Goal: Information Seeking & Learning: Learn about a topic

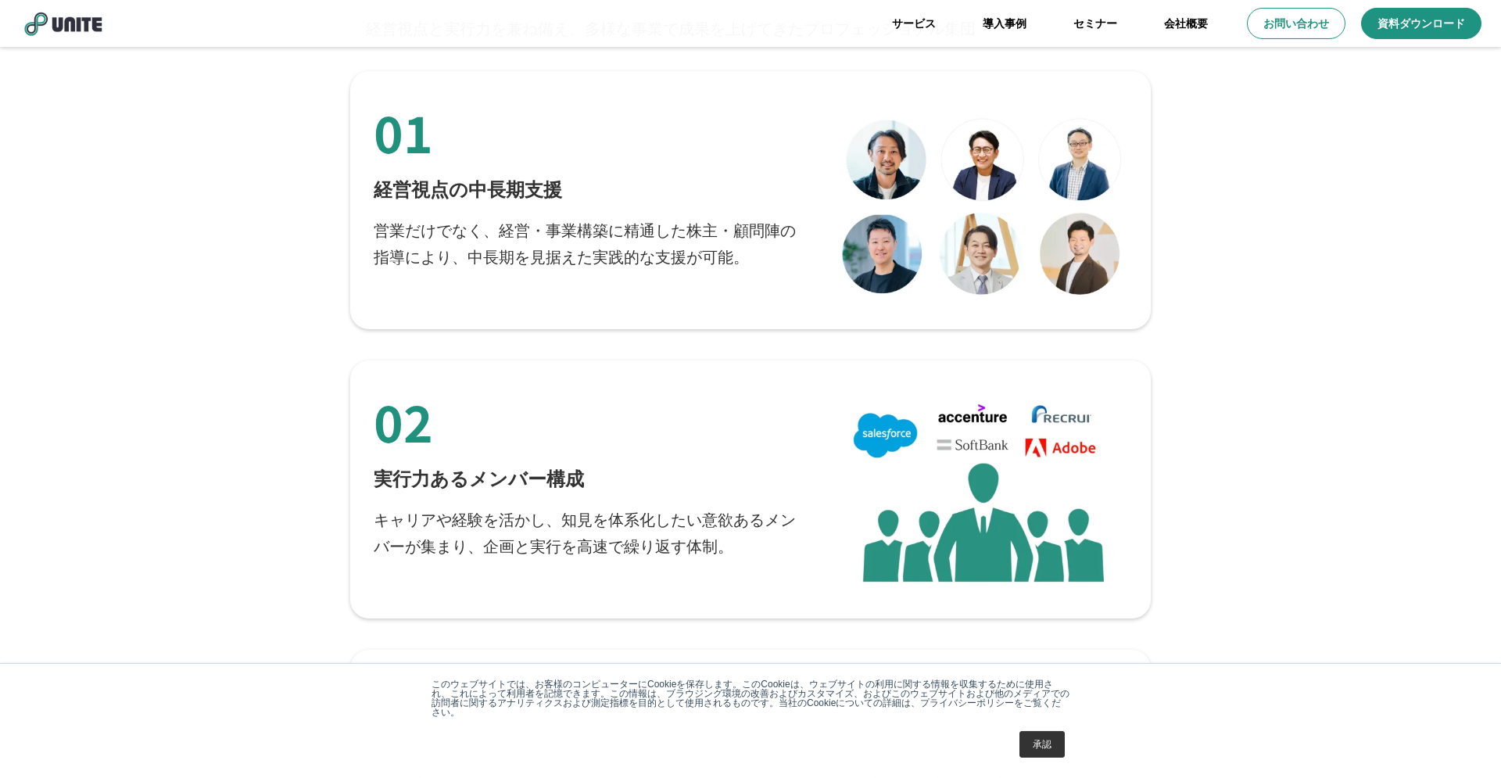
scroll to position [2813, 0]
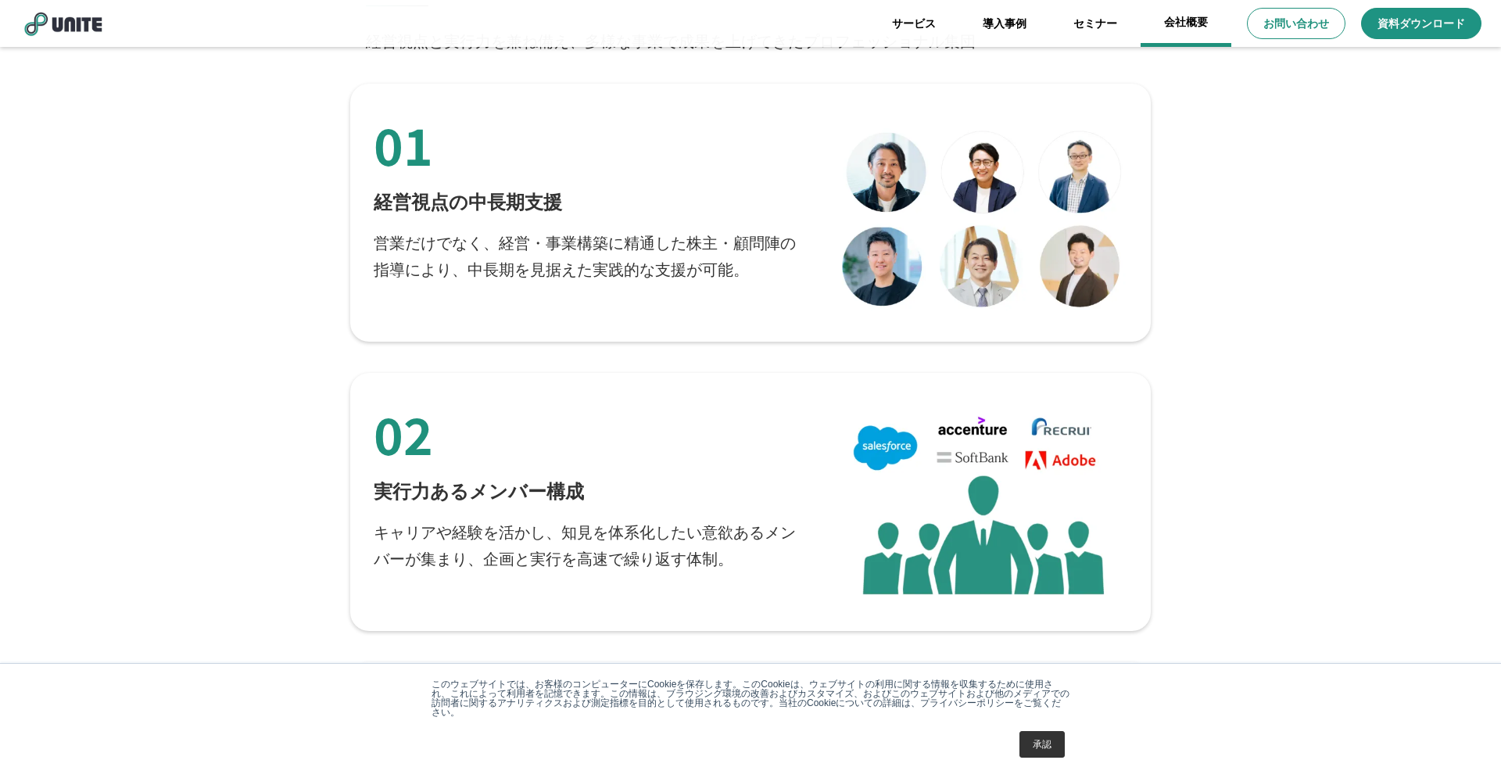
click at [1197, 20] on link "会社概要" at bounding box center [1185, 23] width 91 height 47
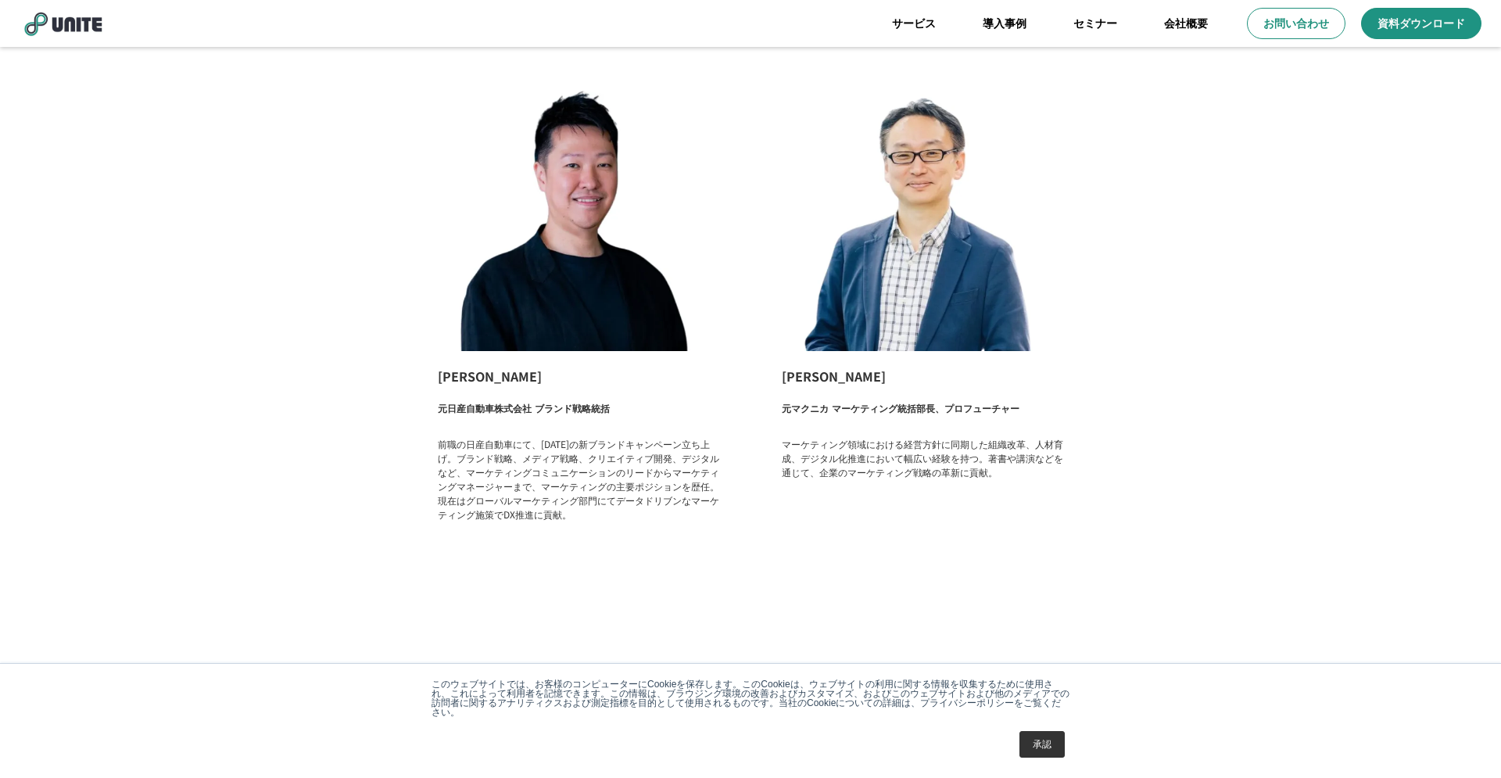
scroll to position [1913, 0]
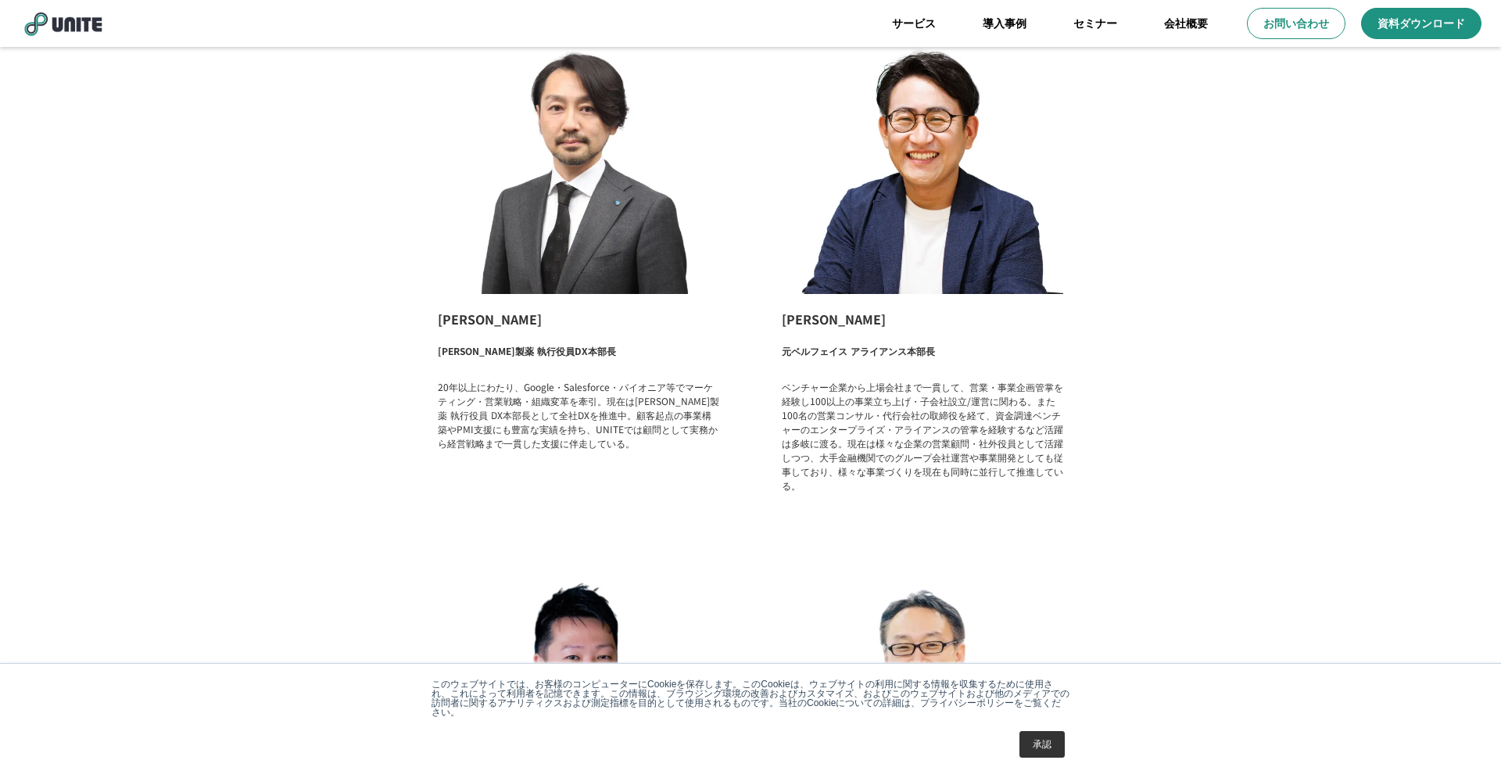
click at [877, 481] on p "ベンチャー企業から上場会社まで一貫して、営業・事業企画管掌を経験し100以上の事業立ち上げ・子会社設立/運営に関わる。また100名の営業コンサル・代行会社の取…" at bounding box center [922, 436] width 281 height 113
click at [877, 473] on p "ベンチャー企業から上場会社まで一貫して、営業・事業企画管掌を経験し100以上の事業立ち上げ・子会社設立/運営に関わる。また100名の営業コンサル・代行会社の取…" at bounding box center [922, 436] width 281 height 113
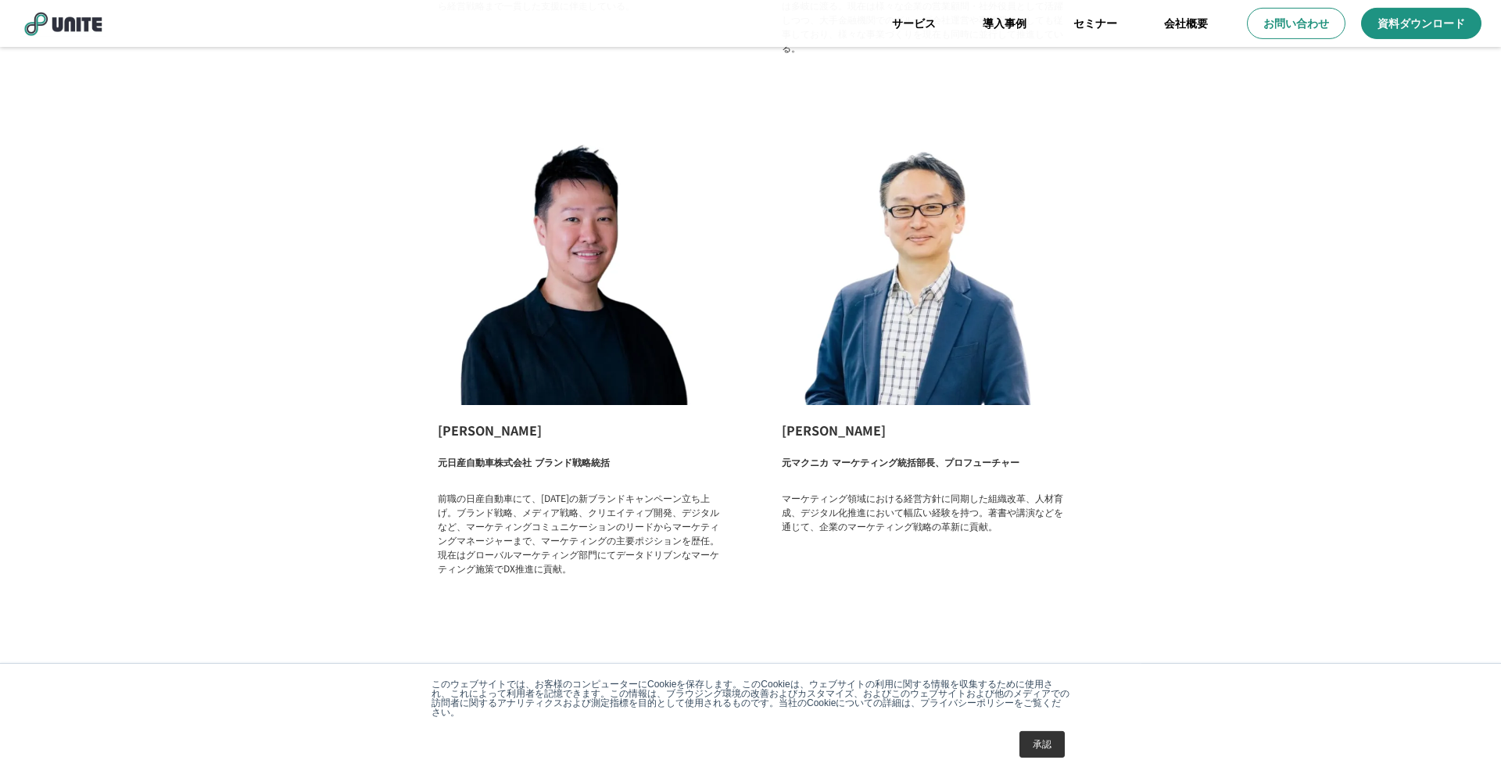
scroll to position [2363, 0]
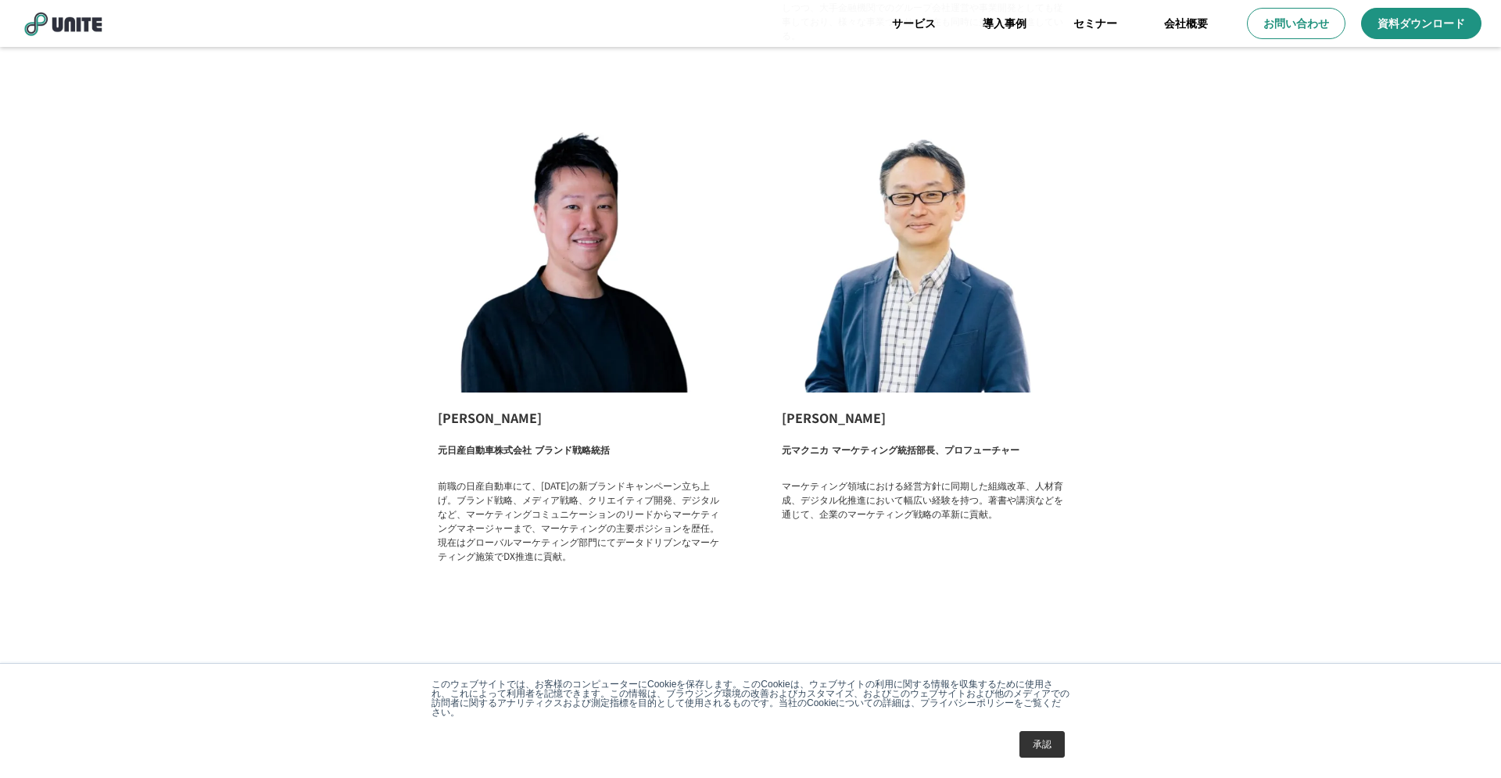
click at [471, 486] on p "前職の日産自動車にて、[DATE]の新ブランドキャンペーン立ち上げ。ブランド戦略、メディア戦略、クリエイティブ開発、デジタルなど、マーケティングコミュニケーシ…" at bounding box center [578, 520] width 281 height 84
drag, startPoint x: 471, startPoint y: 486, endPoint x: 572, endPoint y: 512, distance: 104.1
click at [549, 514] on p "前職の日産自動車にて、[DATE]の新ブランドキャンペーン立ち上げ。ブランド戦略、メディア戦略、クリエイティブ開発、デジタルなど、マーケティングコミュニケーシ…" at bounding box center [578, 520] width 281 height 84
click at [903, 499] on p "マーケティング領域における経営方針に同期した組織改革、人材育成、デジタル化推進において幅広い経験を持つ。著書や講演などを通じて、企業のマーケティング戦略の革新…" at bounding box center [922, 499] width 281 height 42
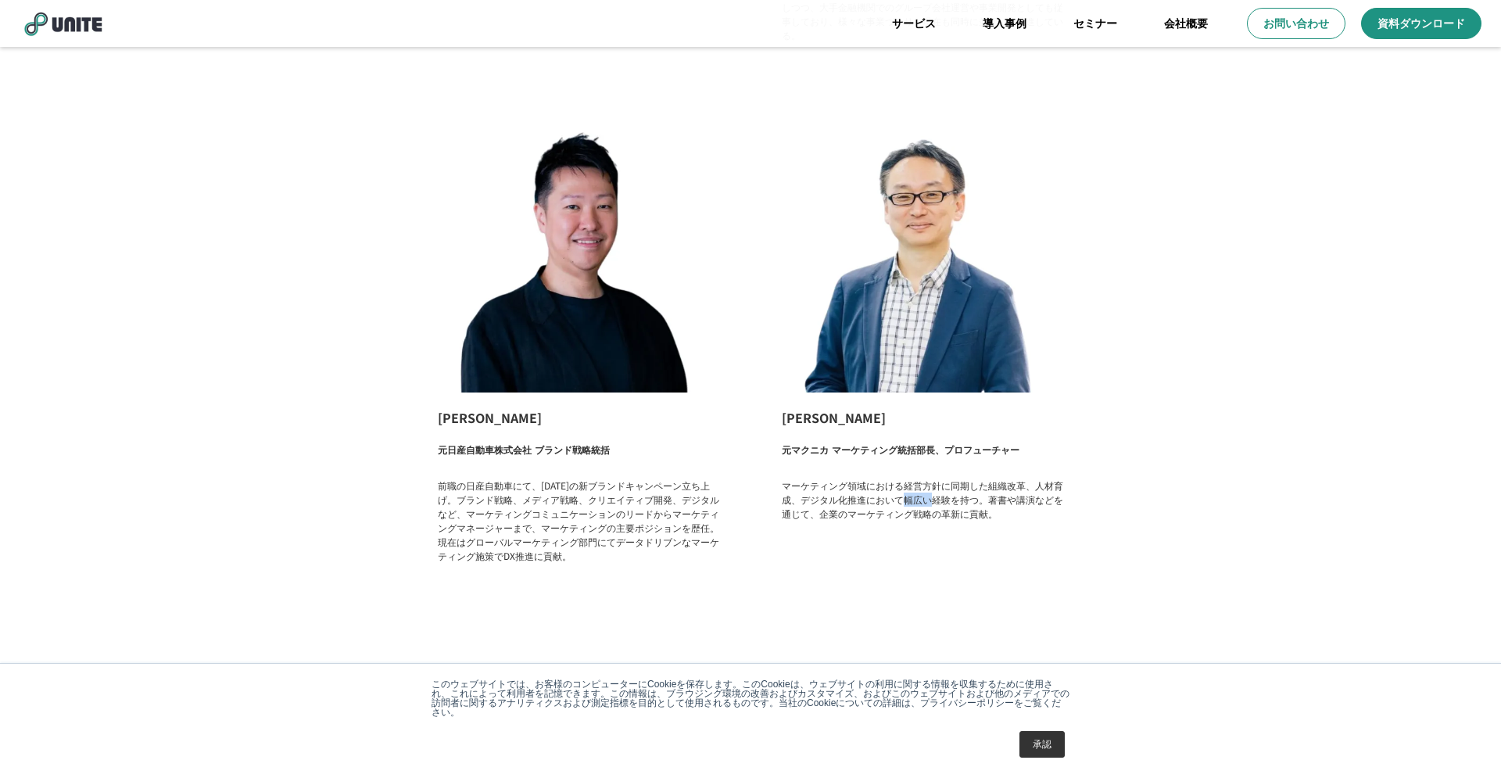
click at [903, 499] on p "マーケティング領域における経営方針に同期した組織改革、人材育成、デジタル化推進において幅広い経験を持つ。著書や講演などを通じて、企業のマーケティング戦略の革新…" at bounding box center [922, 499] width 281 height 42
click at [1093, 448] on div "[PERSON_NAME] [PERSON_NAME]製薬 執行役員DX本部長 20年以上にわたり、Google・Salesforce・パイオニア等でマーケテ…" at bounding box center [750, 65] width 860 height 1069
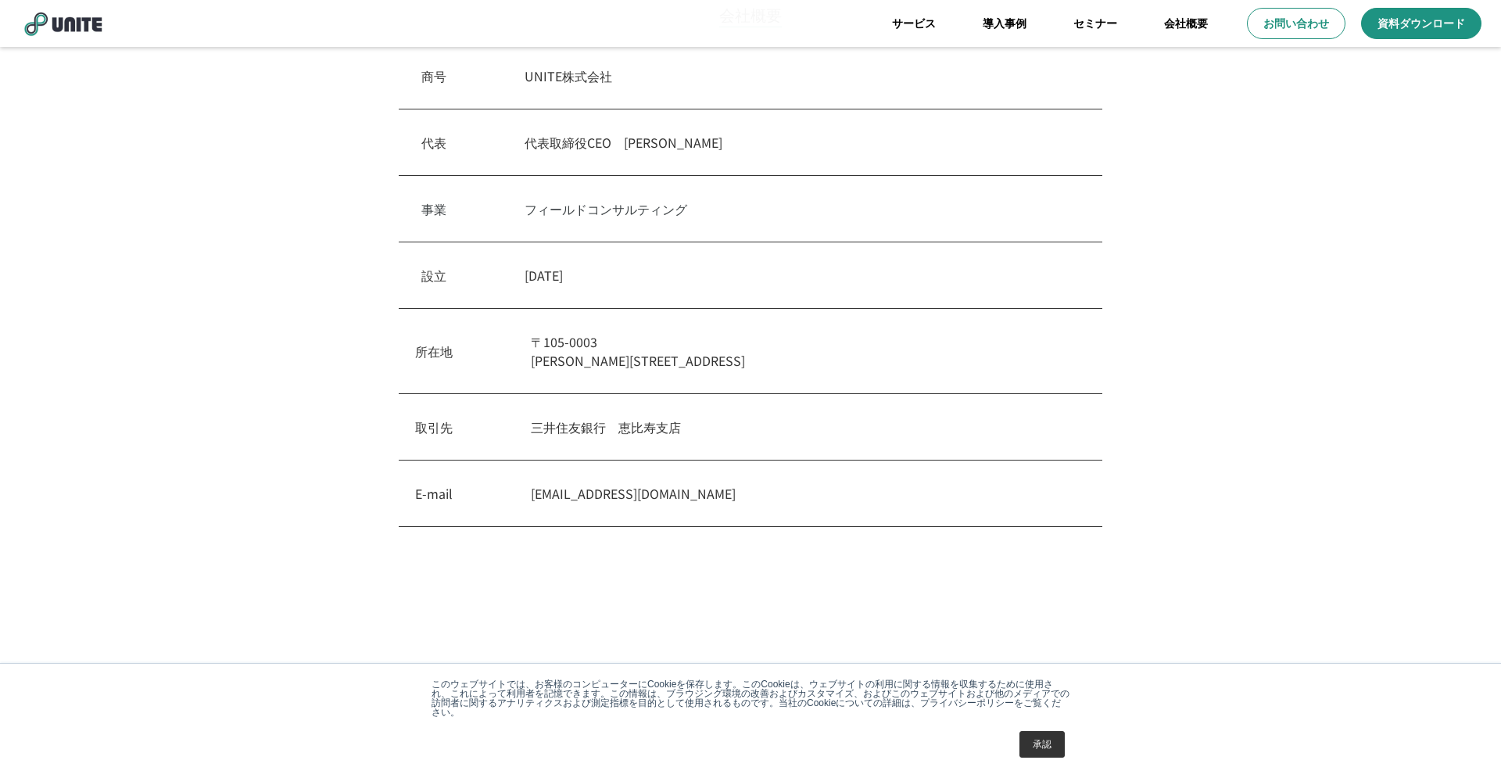
scroll to position [0, 0]
